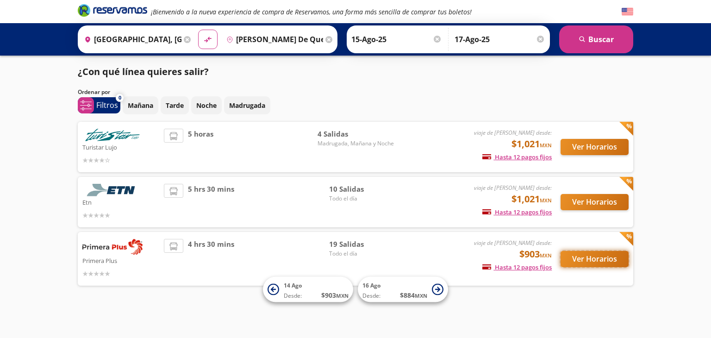
click at [583, 263] on button "Ver Horarios" at bounding box center [594, 259] width 68 height 16
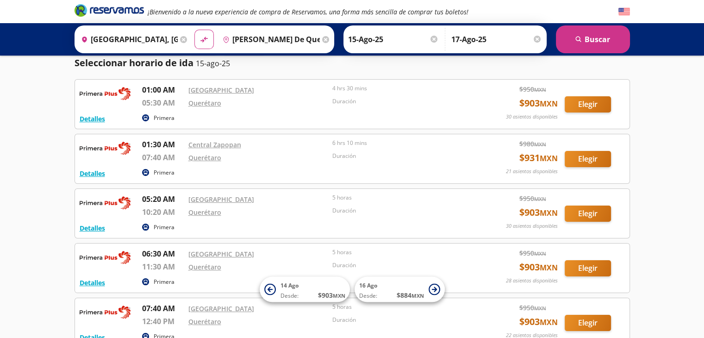
scroll to position [24, 0]
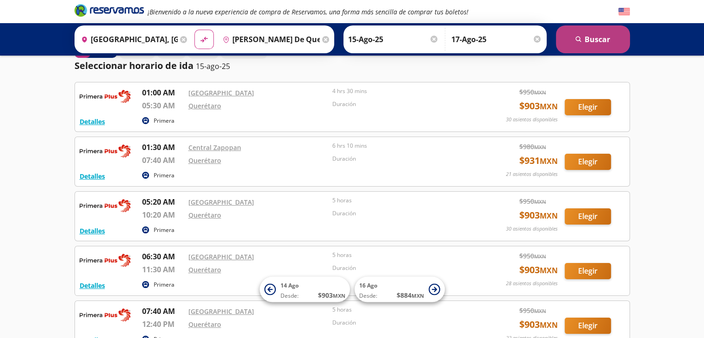
click at [591, 44] on button "search [GEOGRAPHIC_DATA]" at bounding box center [593, 39] width 74 height 28
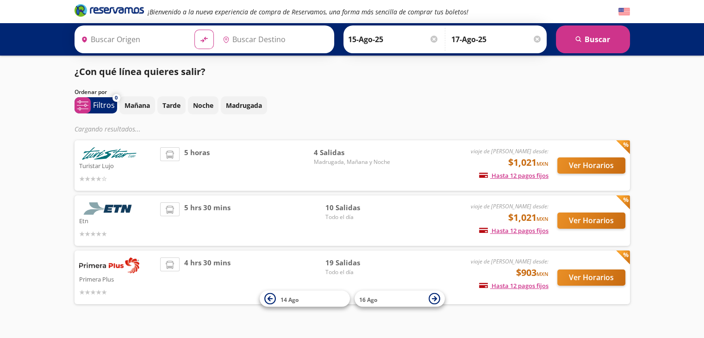
type input "[GEOGRAPHIC_DATA], [GEOGRAPHIC_DATA]"
type input "[PERSON_NAME] de Querétaro, [GEOGRAPHIC_DATA]"
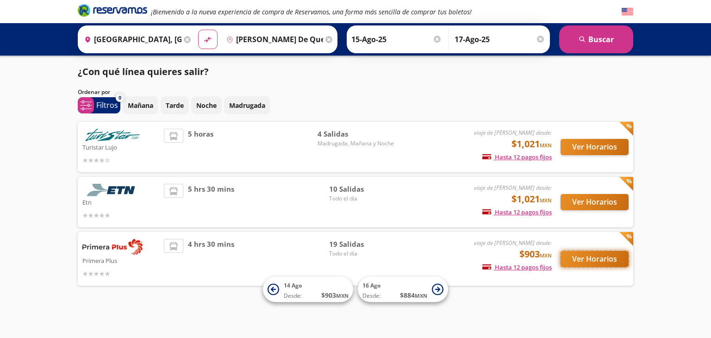
click at [582, 257] on button "Ver Horarios" at bounding box center [594, 259] width 68 height 16
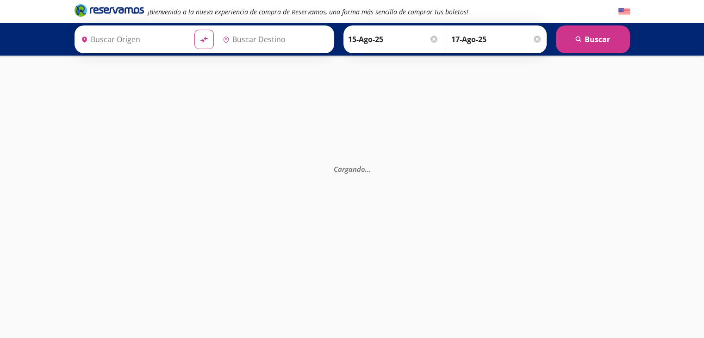
type input "[PERSON_NAME] de Querétaro, [GEOGRAPHIC_DATA]"
type input "[GEOGRAPHIC_DATA], [GEOGRAPHIC_DATA]"
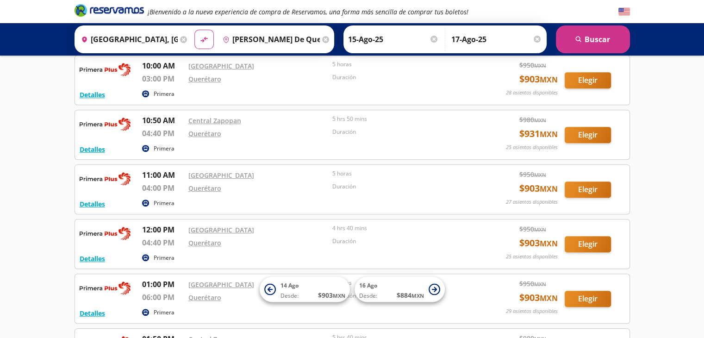
scroll to position [379, 0]
click at [368, 36] on input "15-Ago-25" at bounding box center [393, 39] width 91 height 23
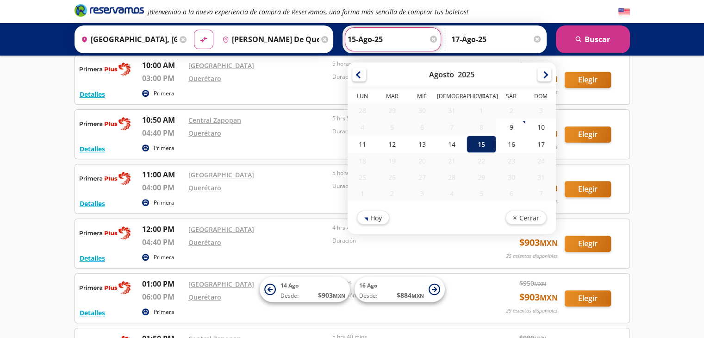
click at [474, 149] on div "15" at bounding box center [481, 144] width 30 height 17
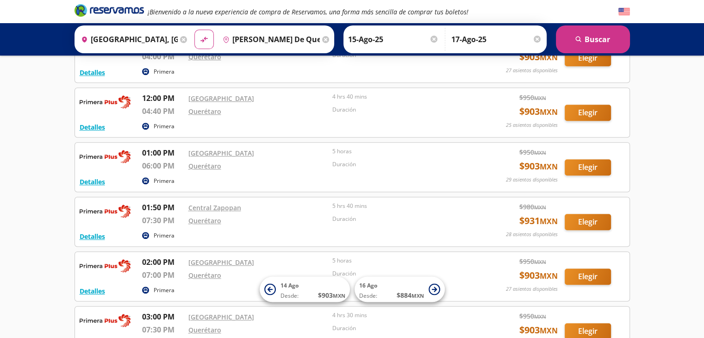
scroll to position [510, 0]
